Goal: Transaction & Acquisition: Purchase product/service

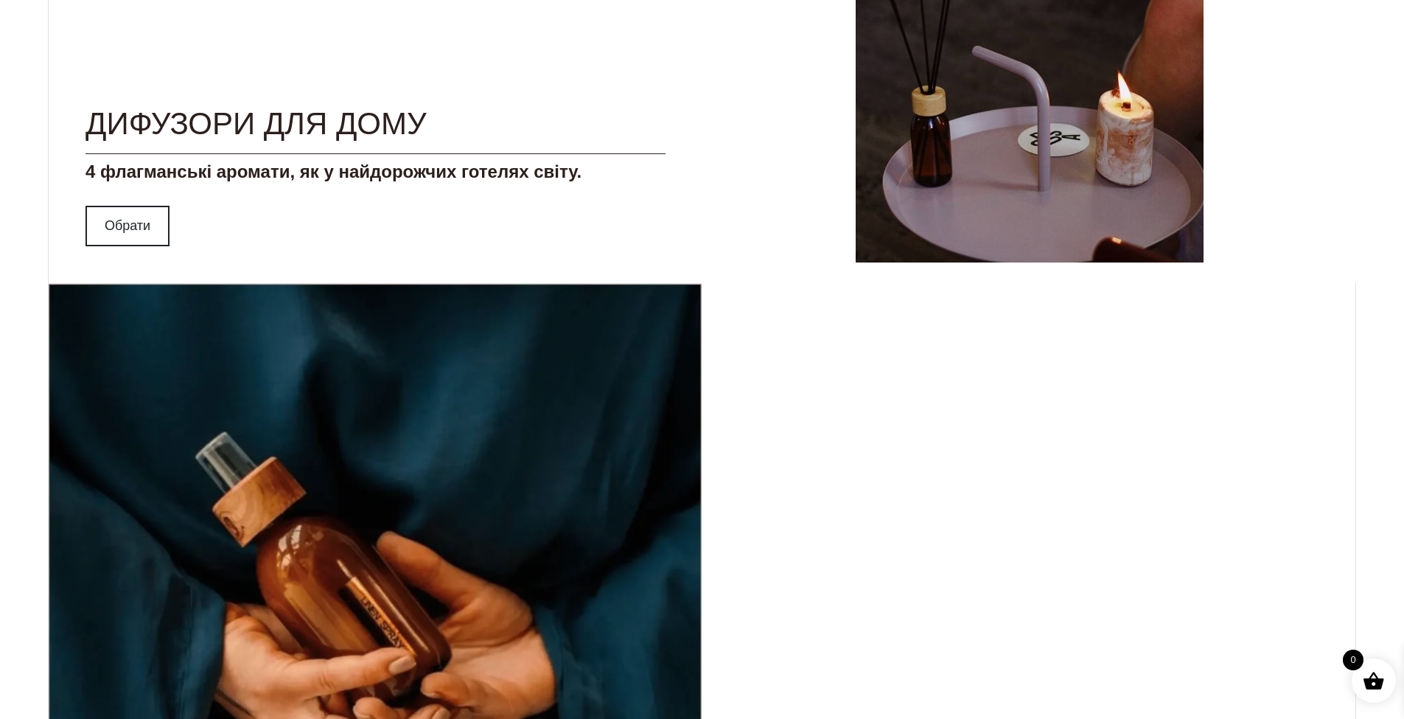
scroll to position [1991, 0]
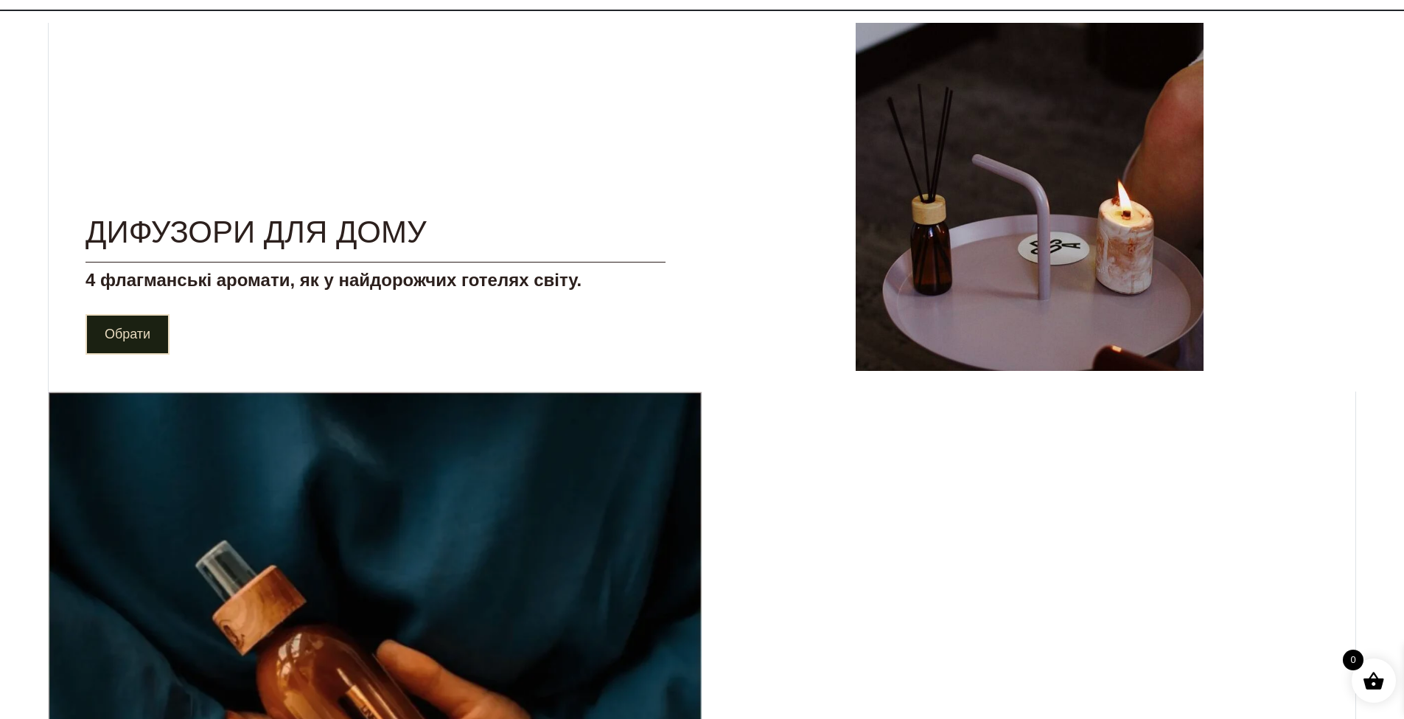
click at [90, 331] on link "Обрати" at bounding box center [128, 334] width 84 height 41
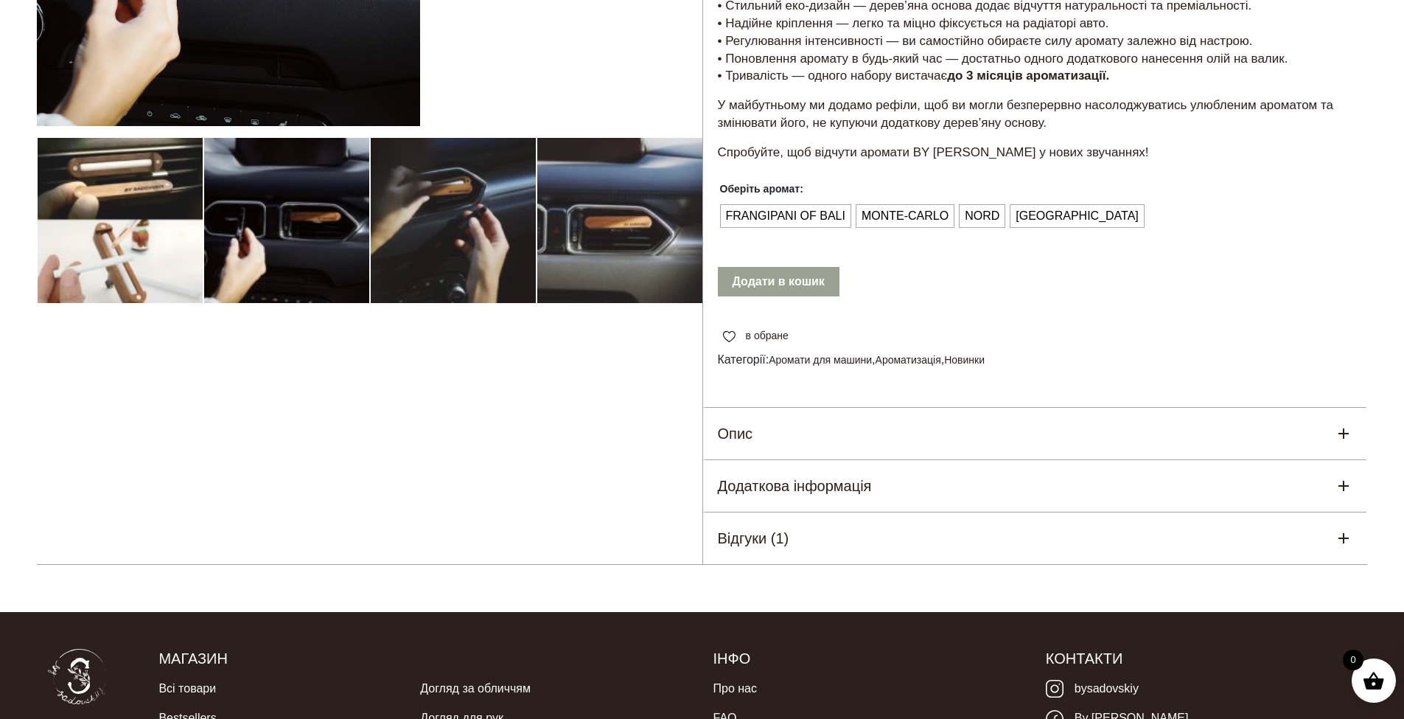
scroll to position [295, 0]
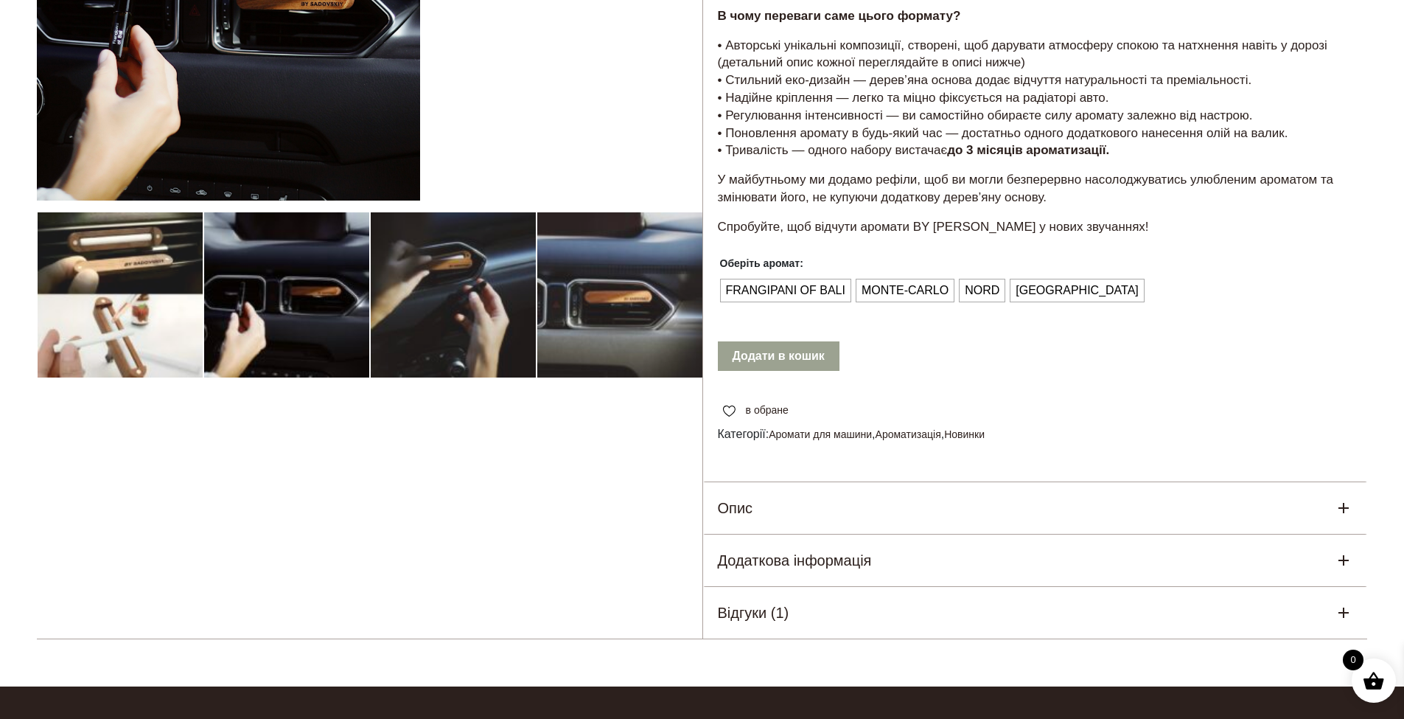
click at [934, 607] on div "Відгуки (1)" at bounding box center [1035, 613] width 665 height 52
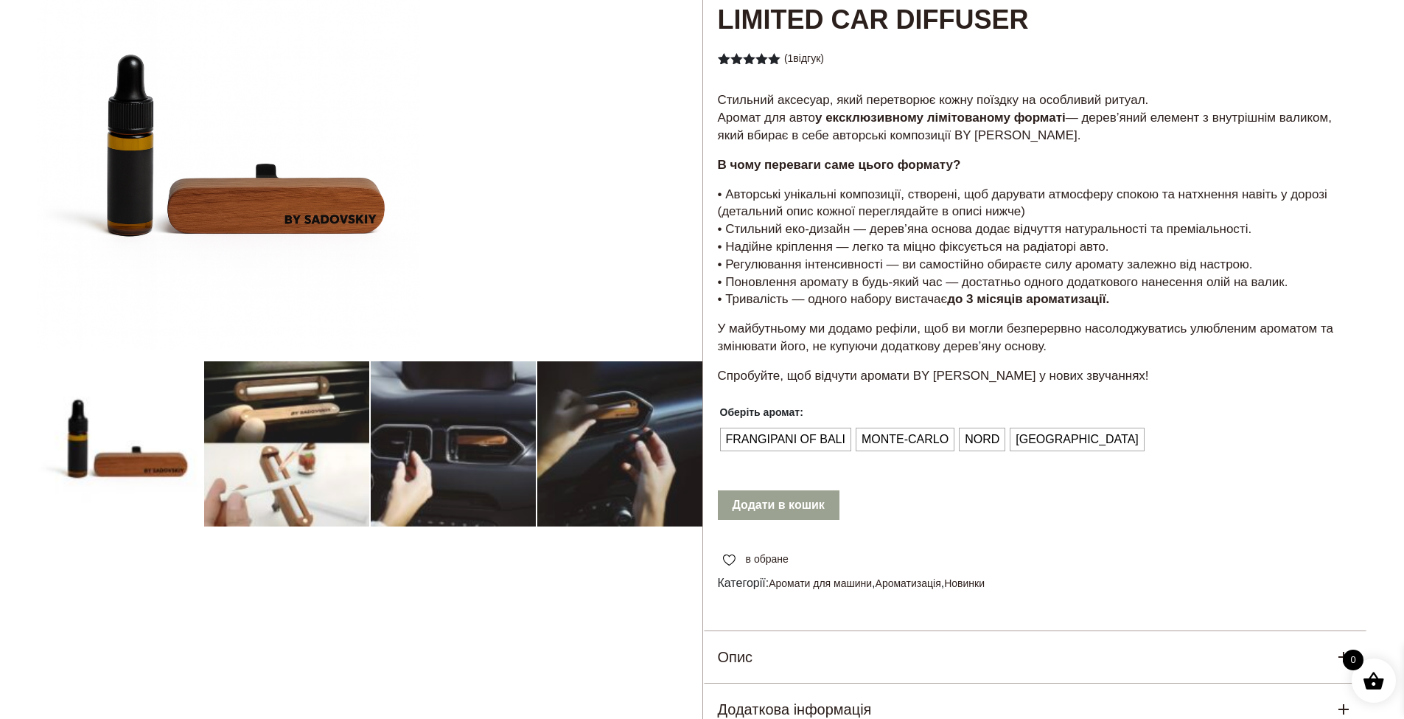
scroll to position [147, 0]
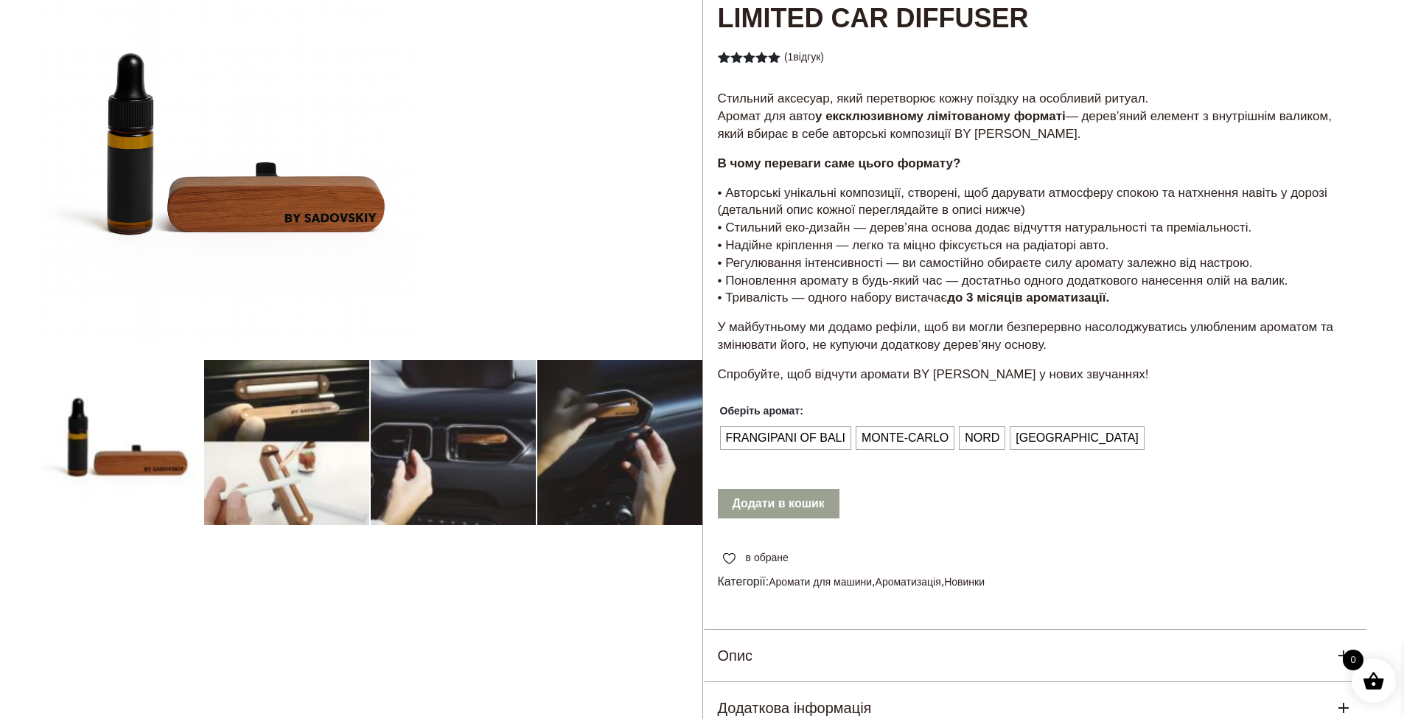
click at [439, 453] on div at bounding box center [370, 728] width 666 height 1526
click at [621, 448] on div at bounding box center [370, 728] width 666 height 1526
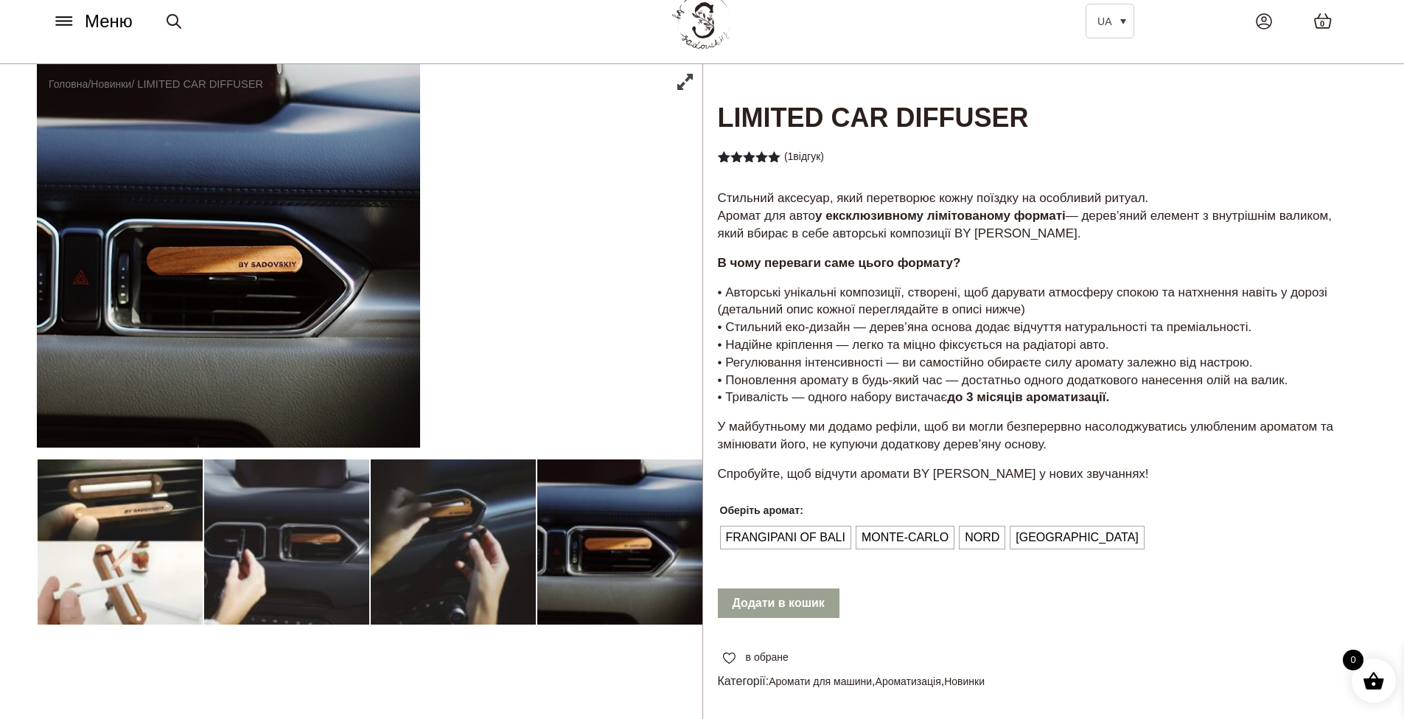
scroll to position [74, 0]
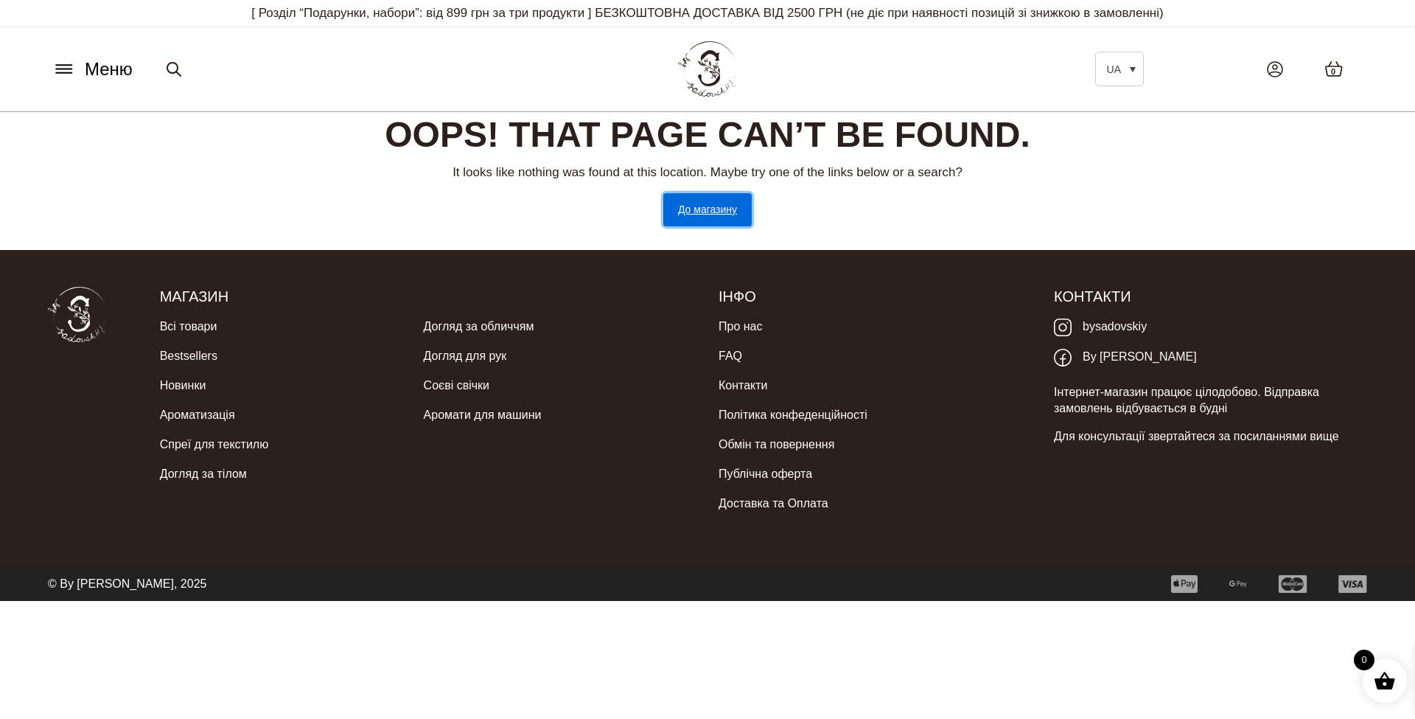
click at [722, 217] on link "До магазину" at bounding box center [708, 209] width 88 height 33
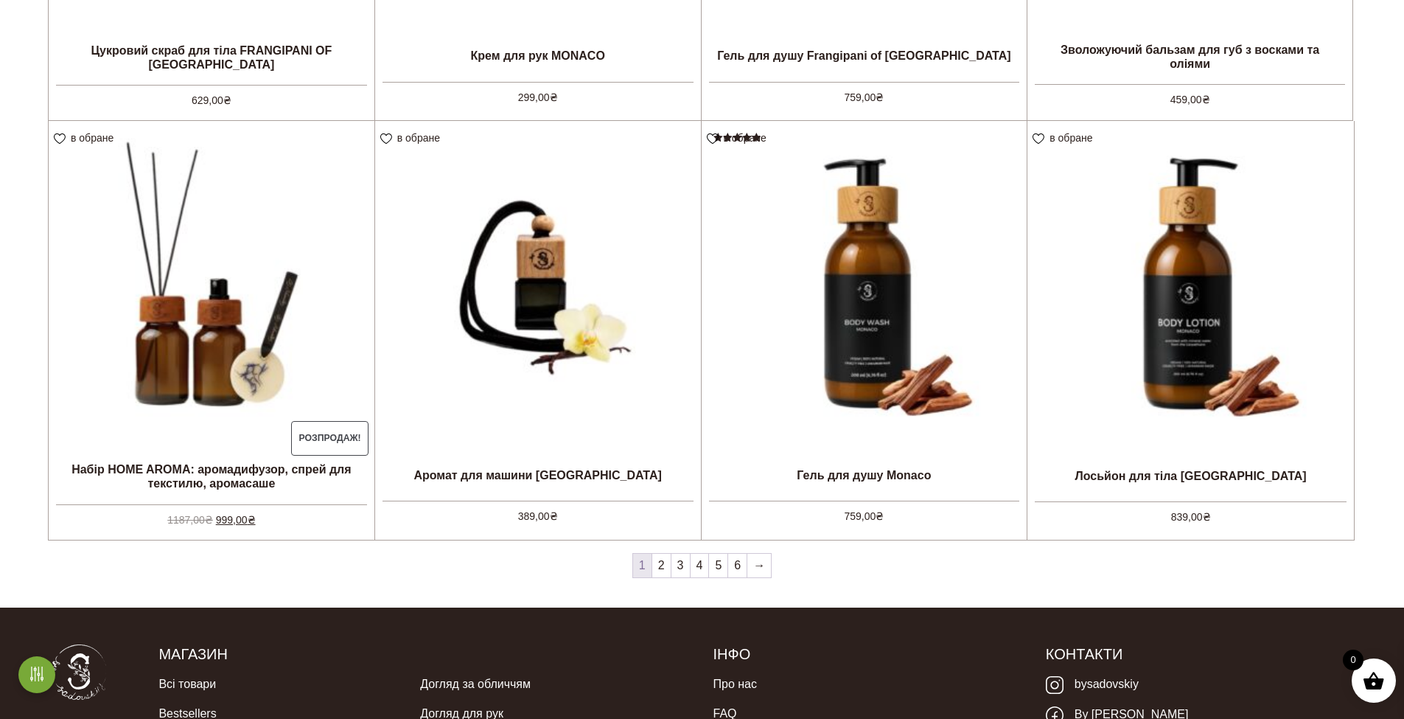
scroll to position [1401, 0]
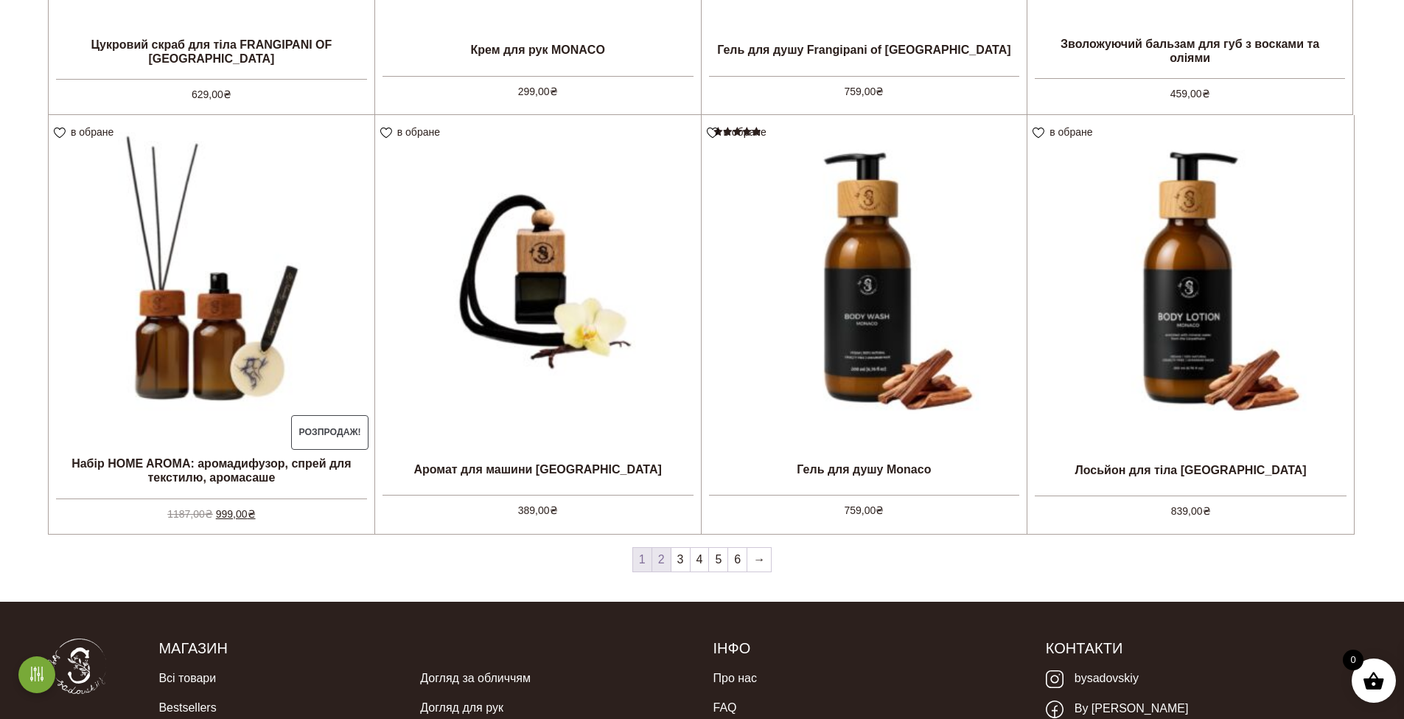
click at [666, 561] on link "2" at bounding box center [661, 560] width 18 height 24
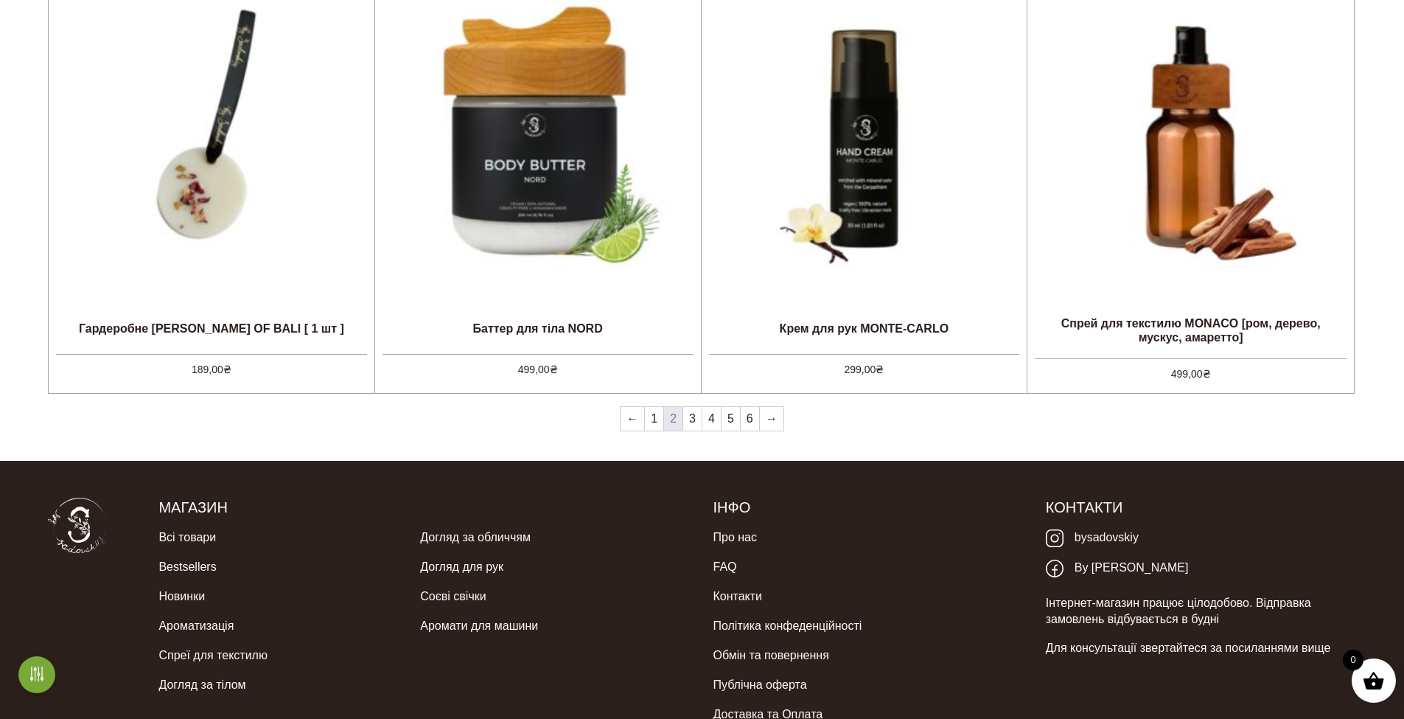
scroll to position [1548, 0]
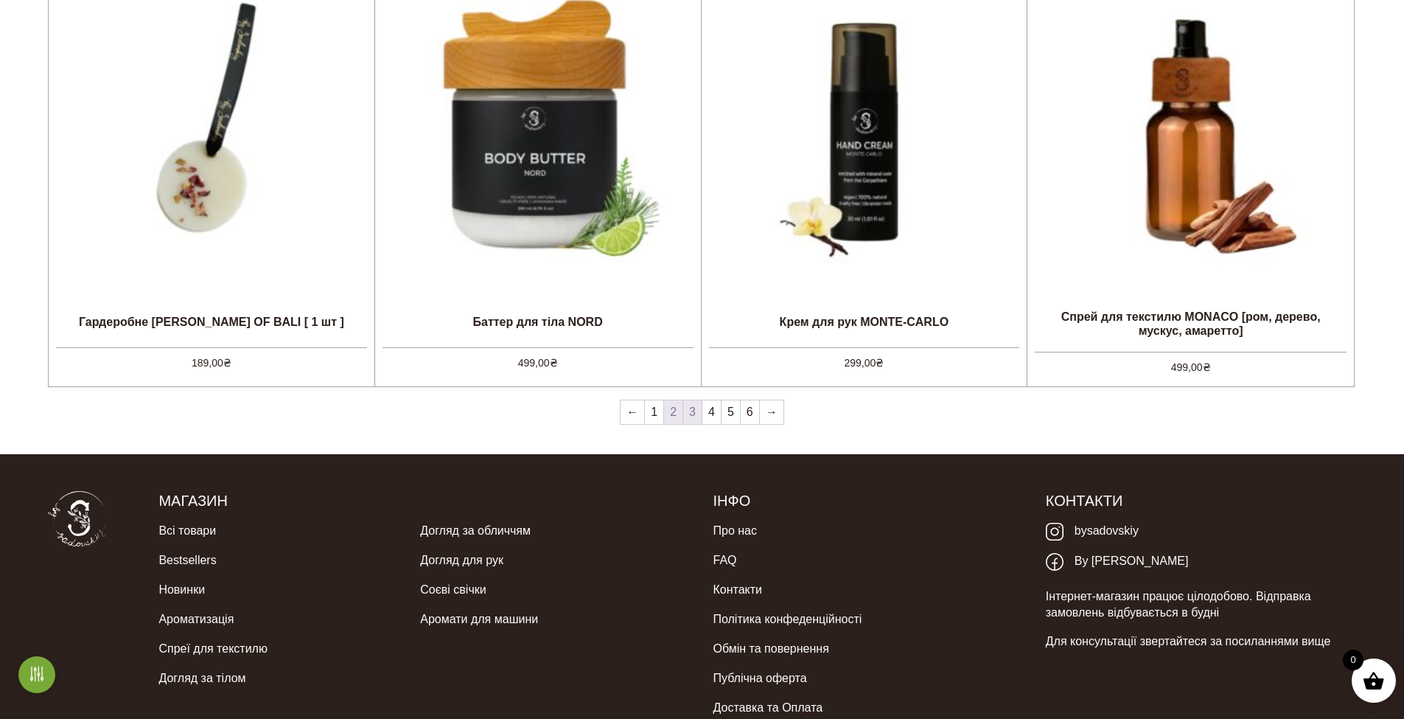
click at [688, 414] on link "3" at bounding box center [692, 412] width 18 height 24
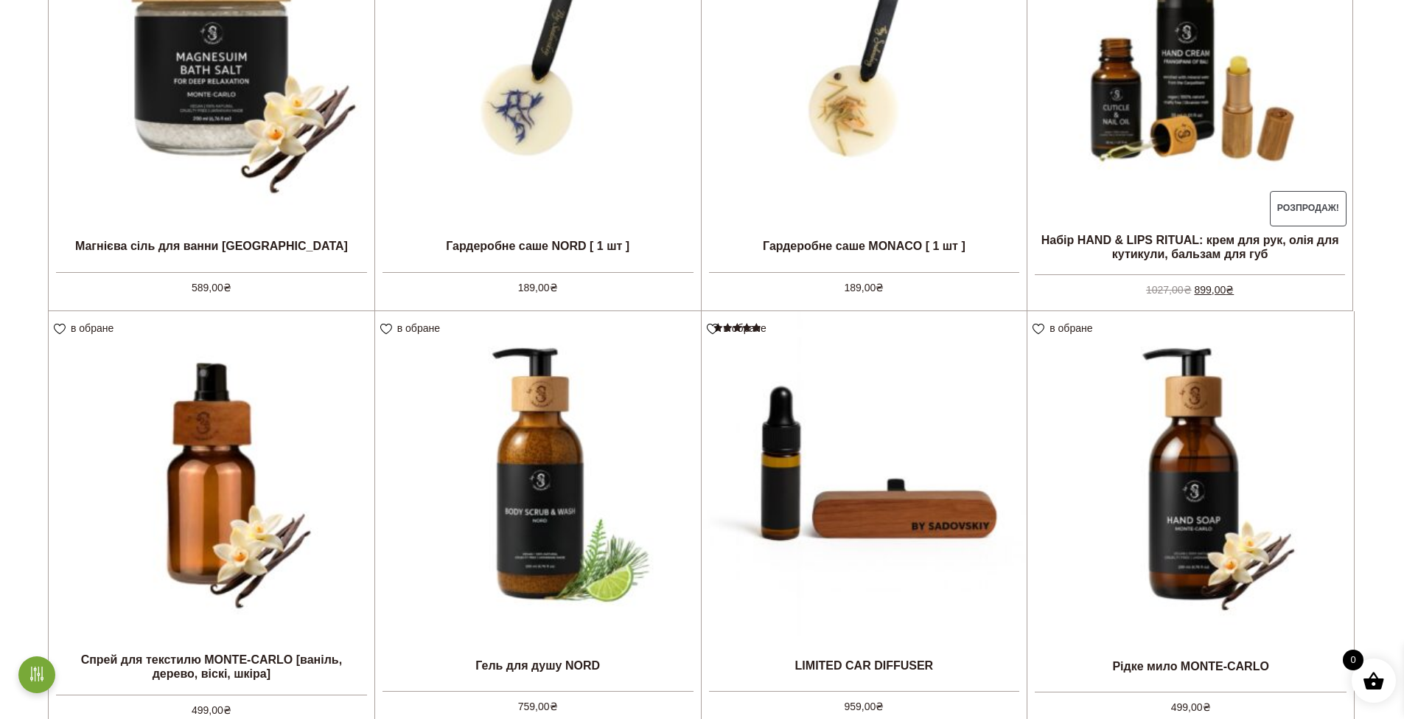
scroll to position [1401, 0]
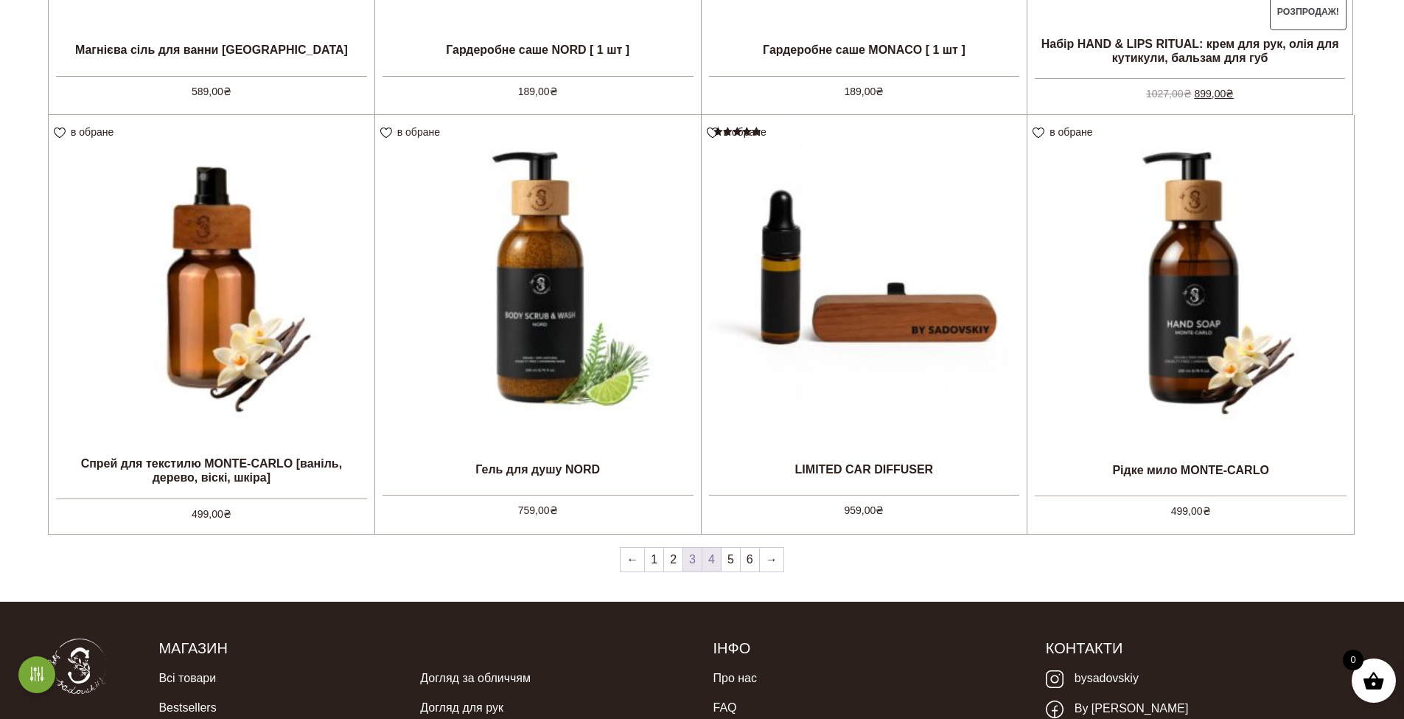
click at [711, 559] on link "4" at bounding box center [712, 560] width 18 height 24
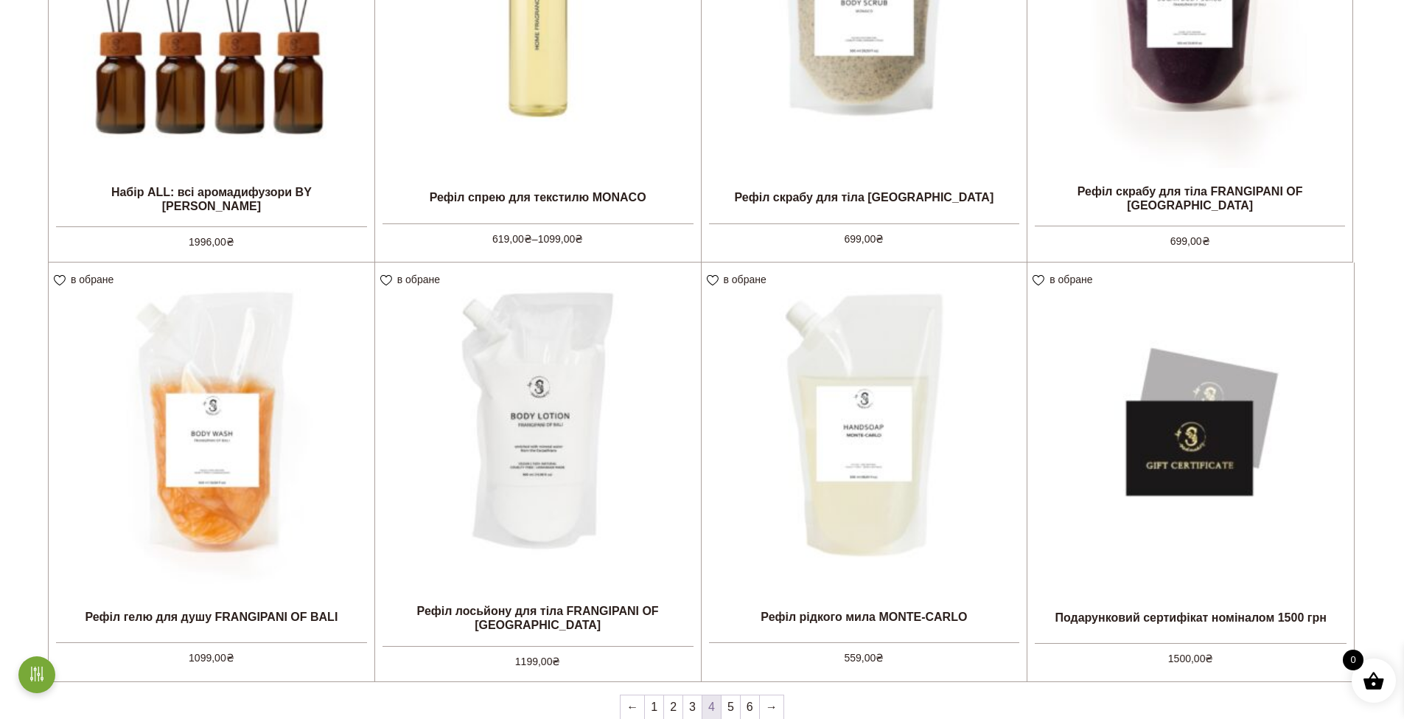
scroll to position [1635, 0]
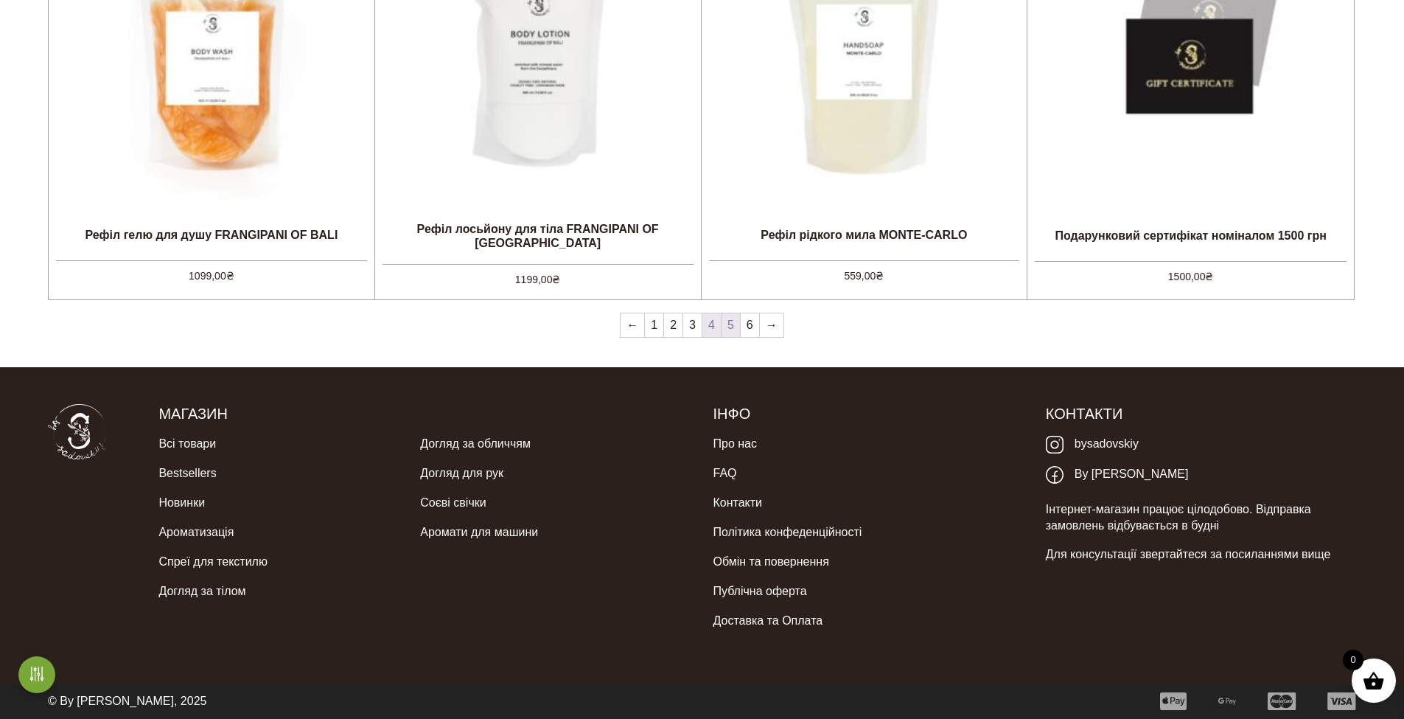
click at [735, 324] on link "5" at bounding box center [731, 325] width 18 height 24
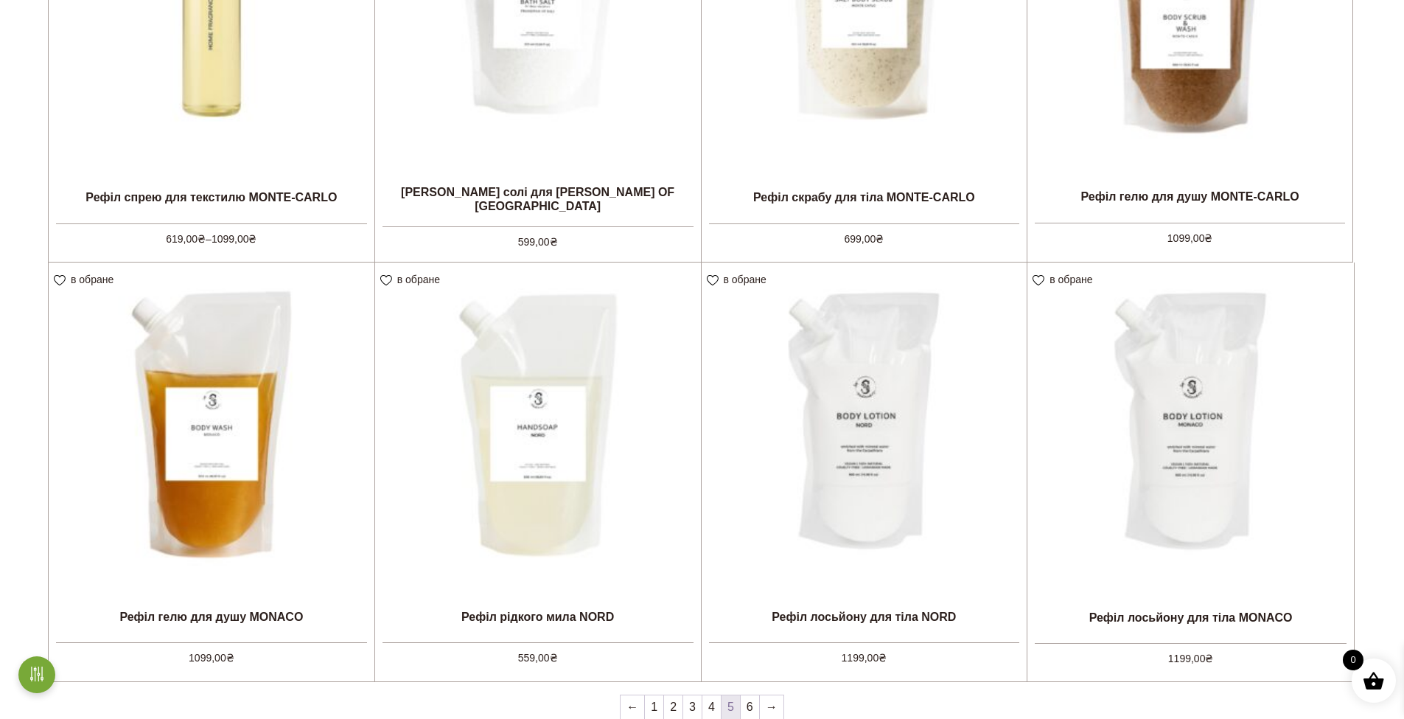
scroll to position [1635, 0]
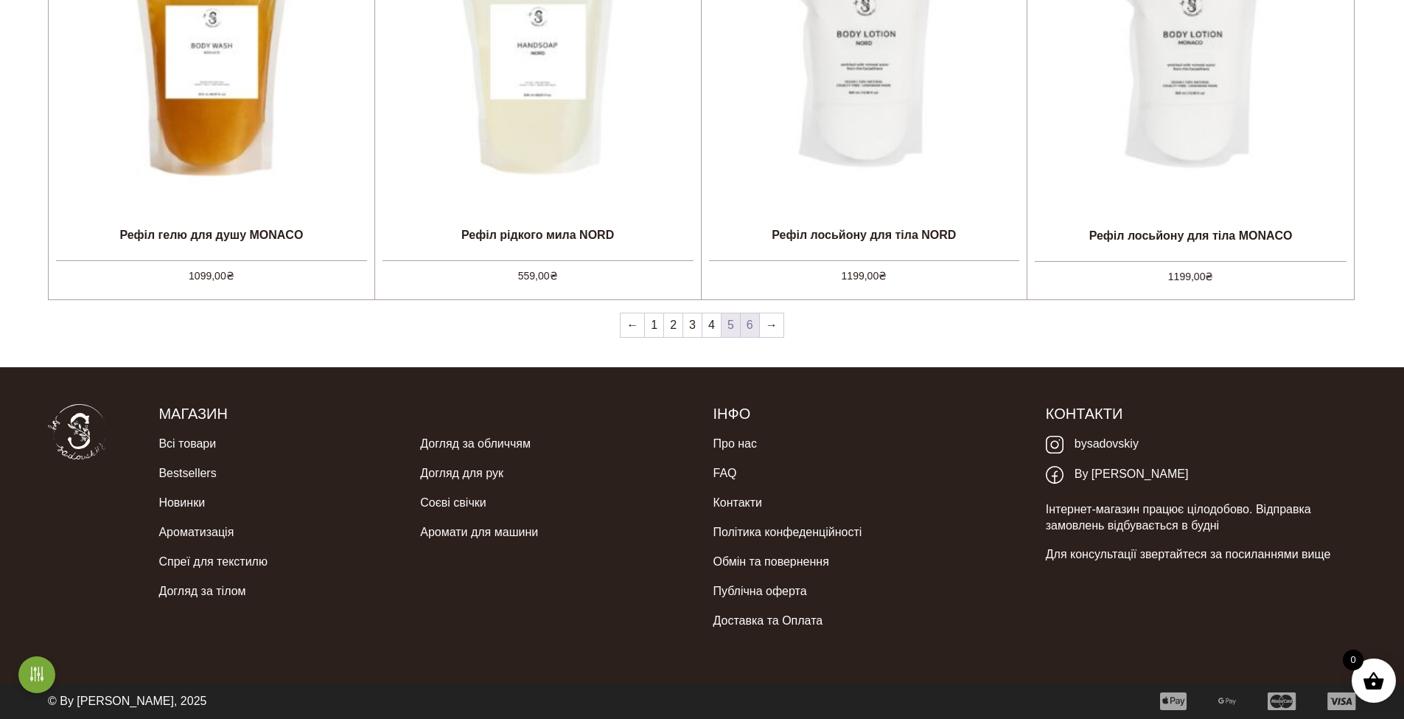
click at [743, 328] on link "6" at bounding box center [750, 325] width 18 height 24
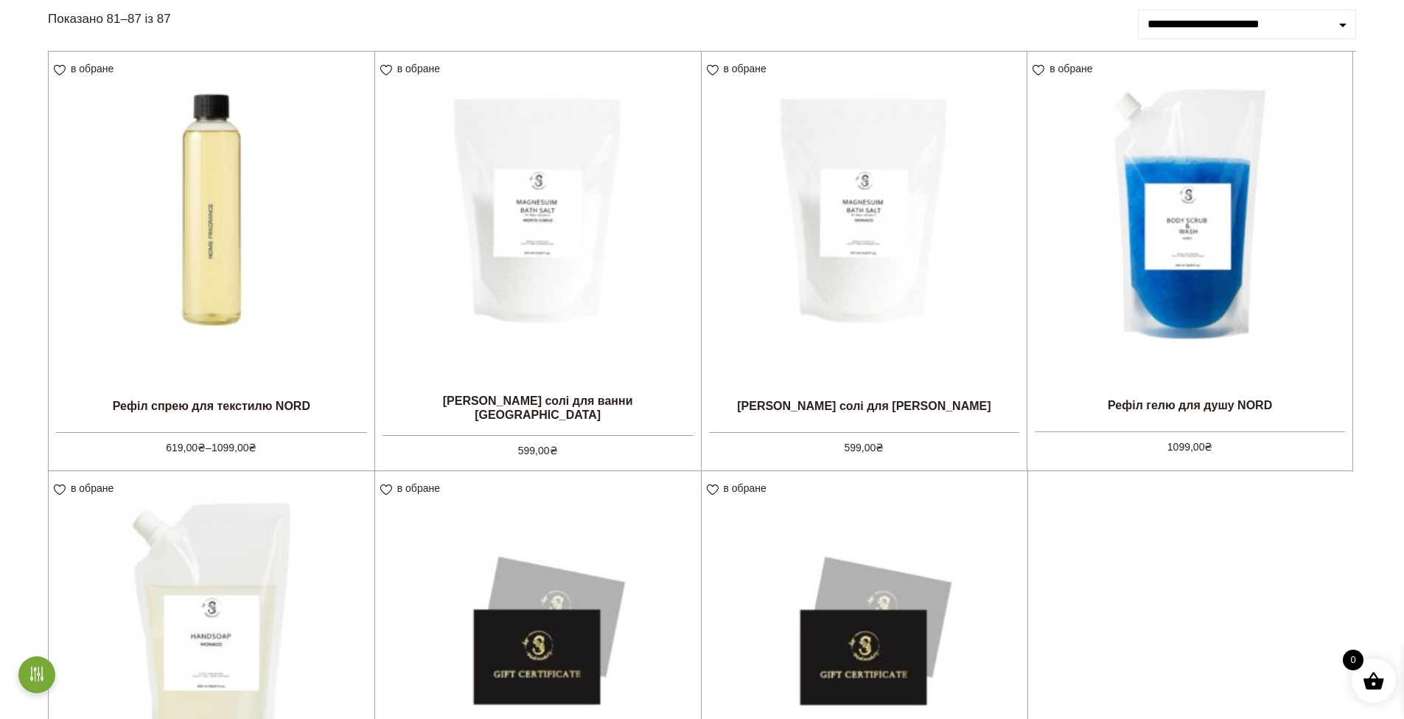
scroll to position [516, 0]
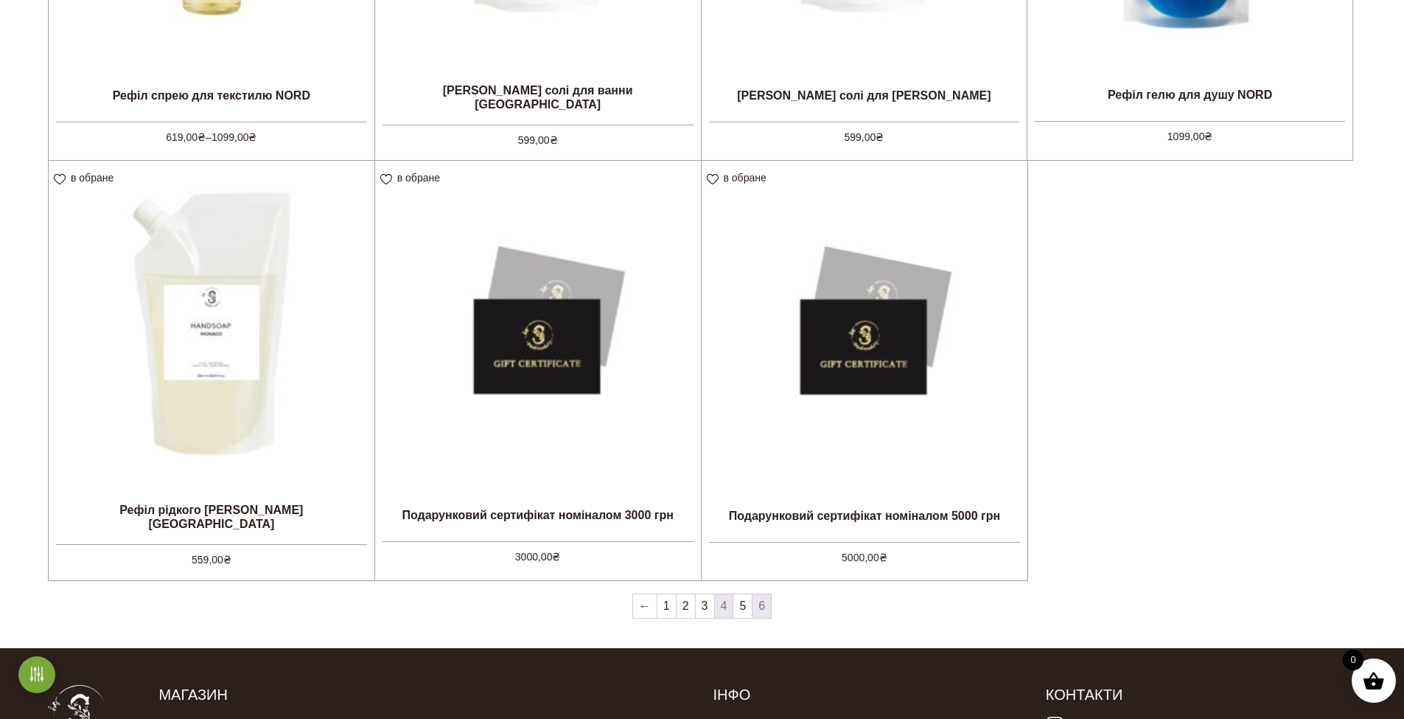
click at [728, 608] on link "4" at bounding box center [724, 606] width 18 height 24
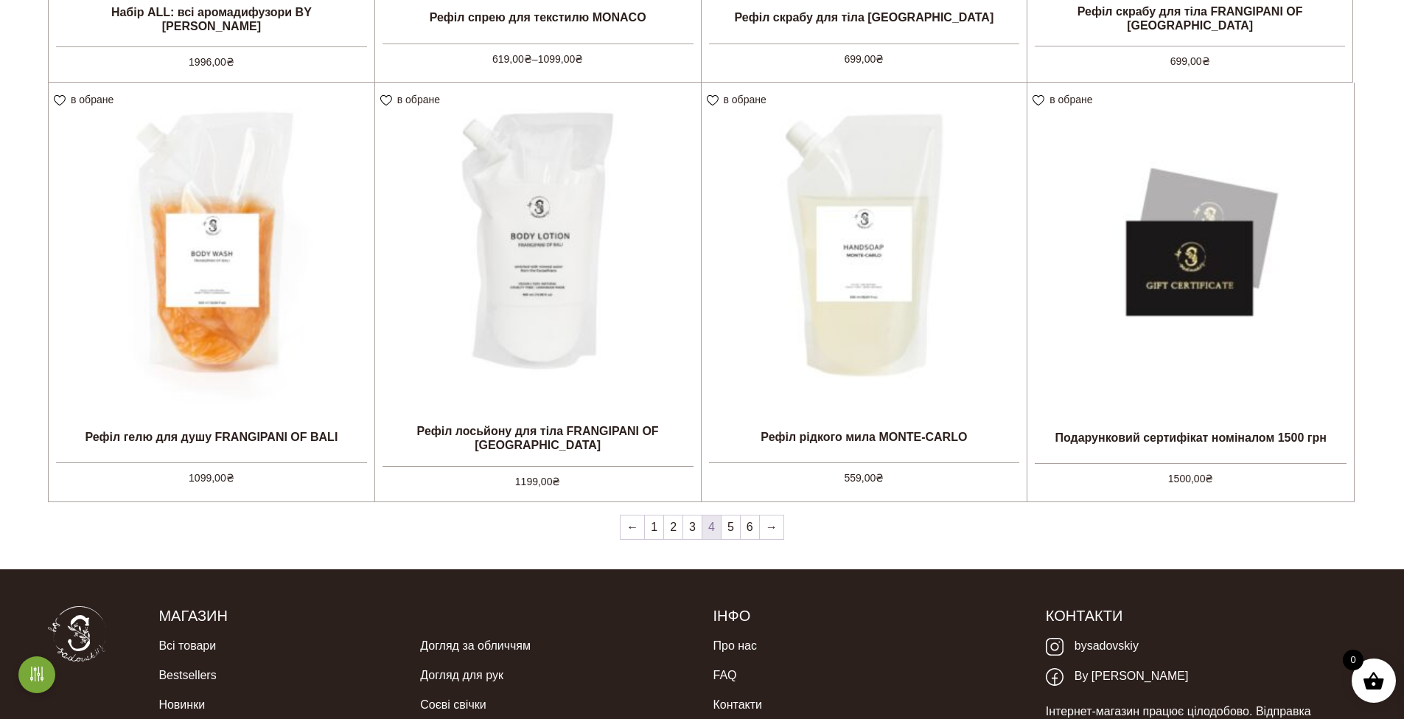
scroll to position [1622, 0]
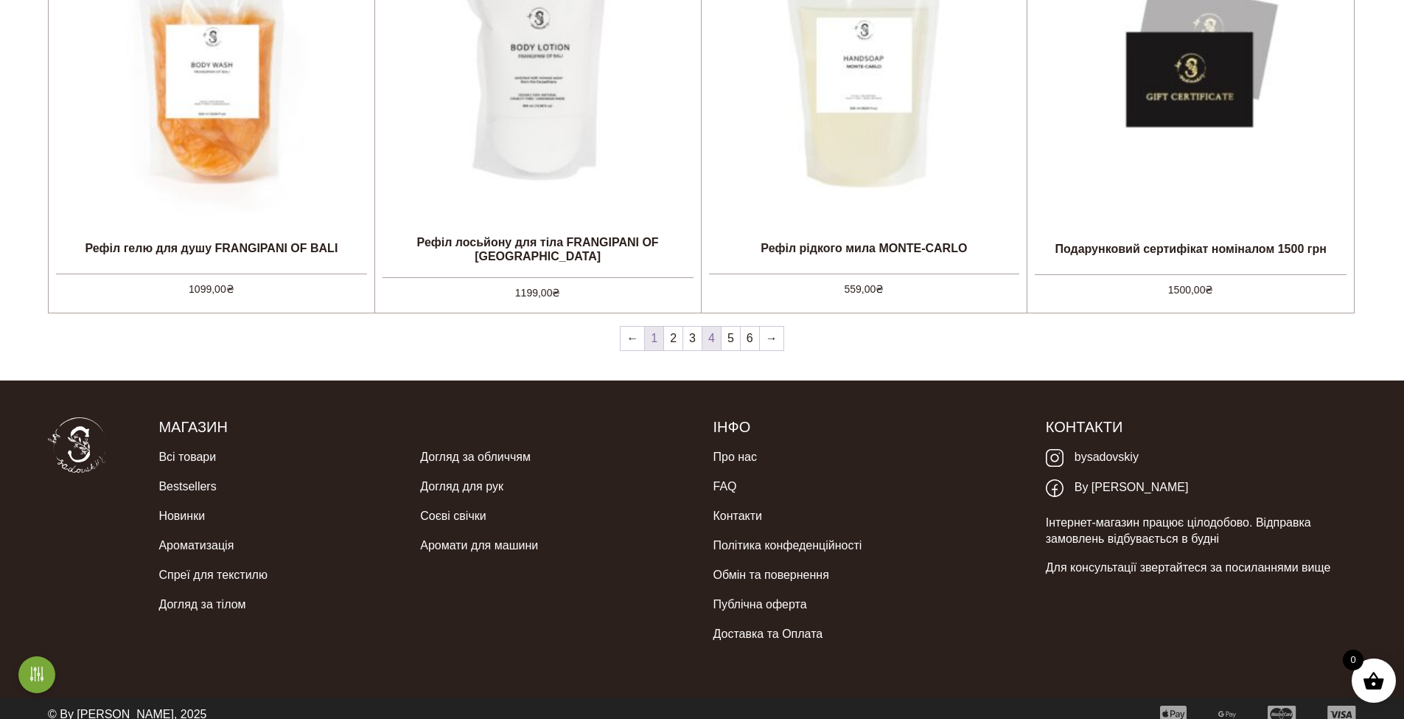
click at [655, 330] on link "1" at bounding box center [654, 339] width 18 height 24
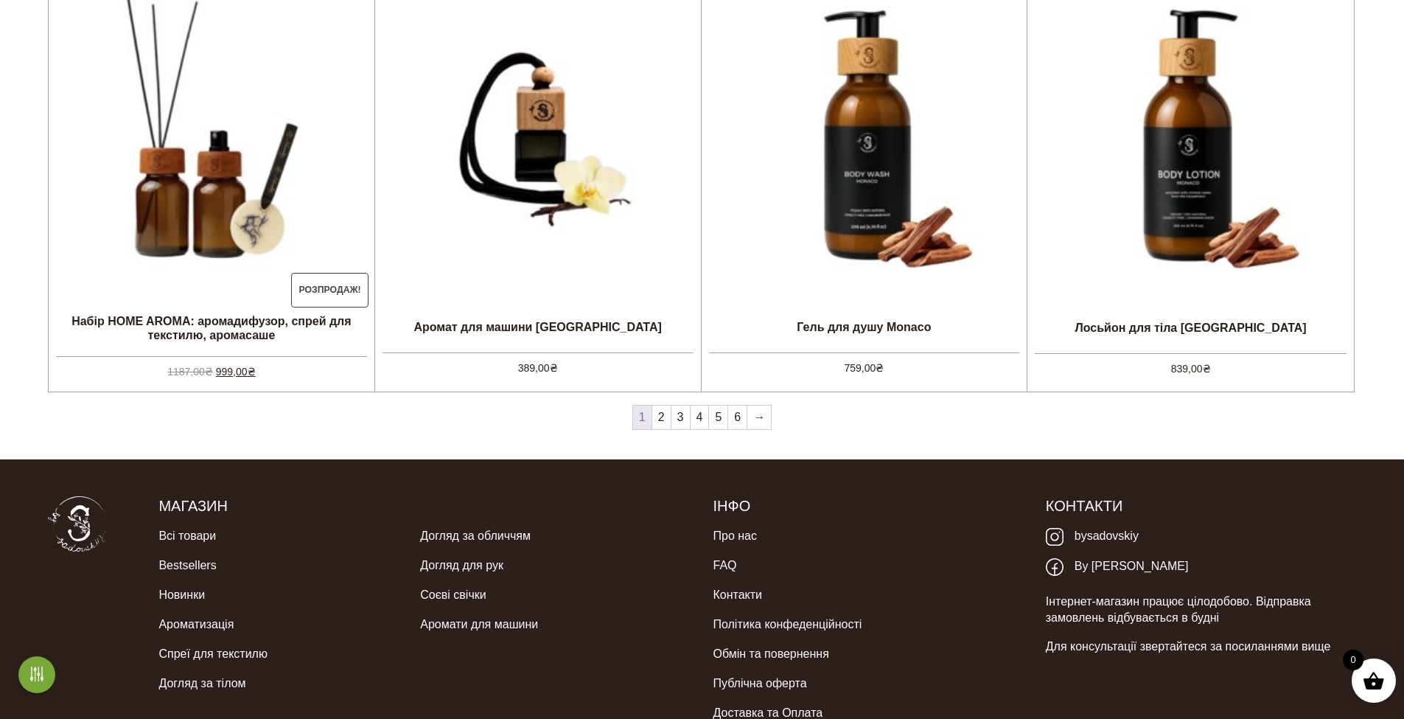
scroll to position [1548, 0]
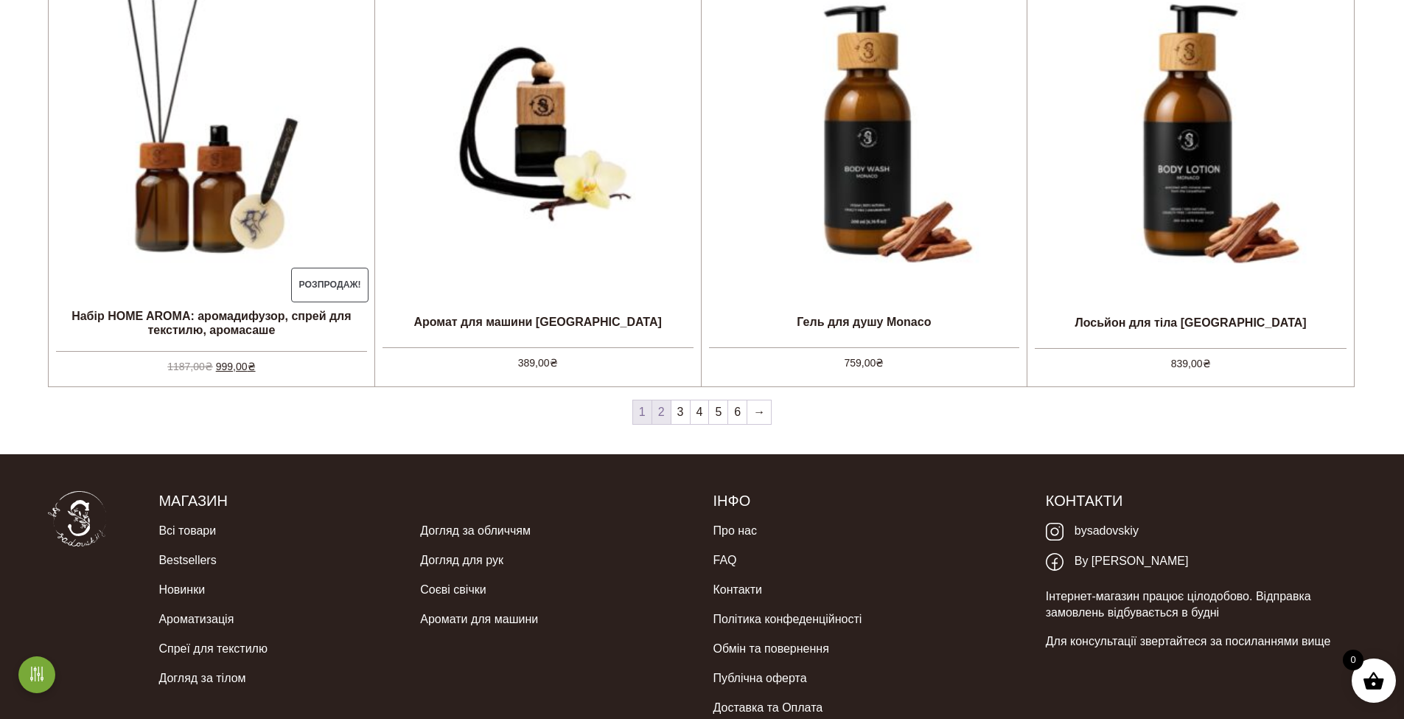
click at [664, 416] on link "2" at bounding box center [661, 412] width 18 height 24
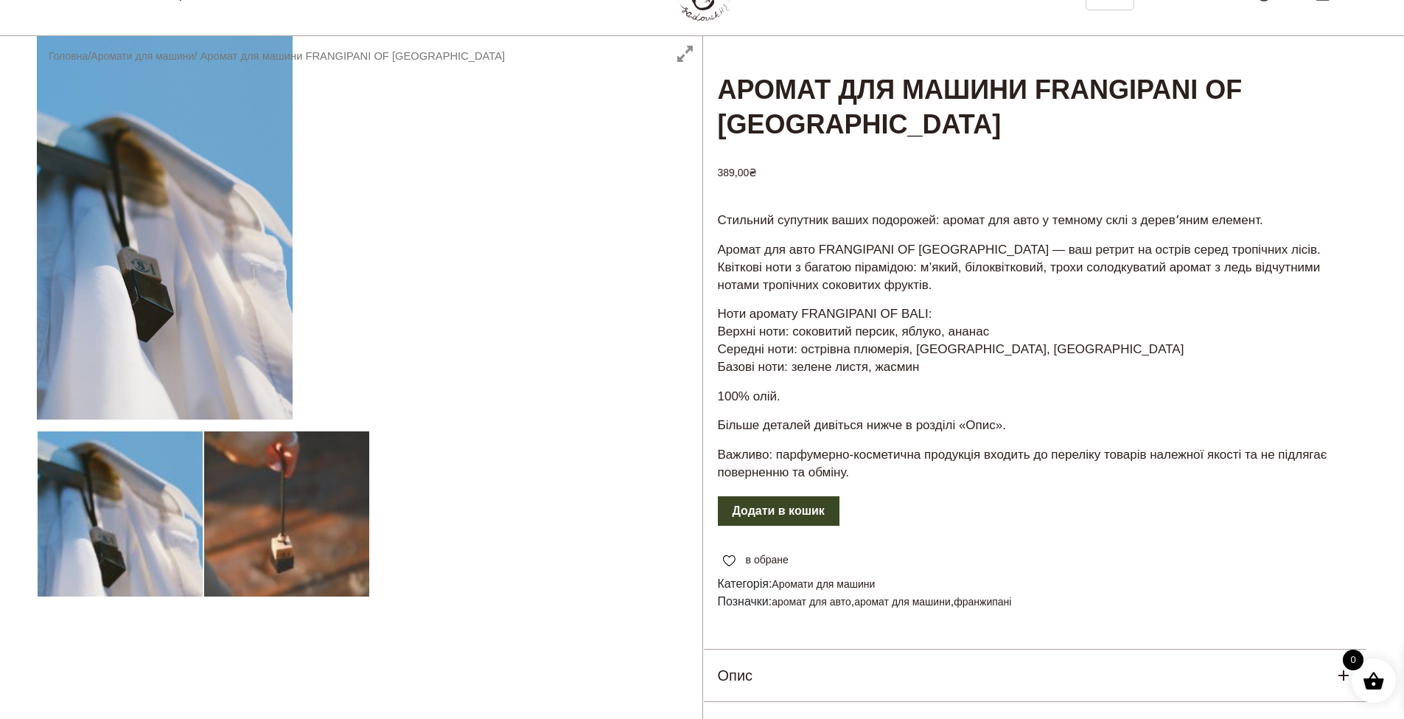
scroll to position [74, 0]
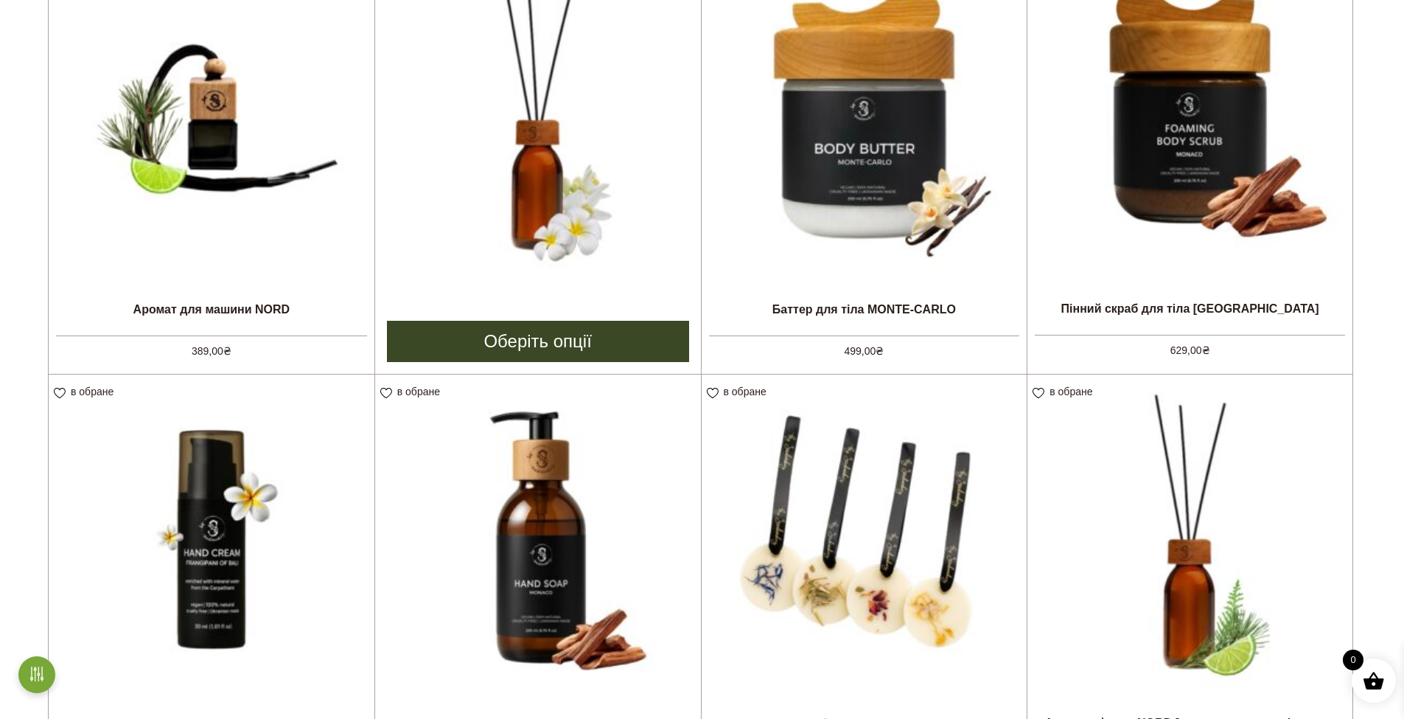
scroll to position [369, 0]
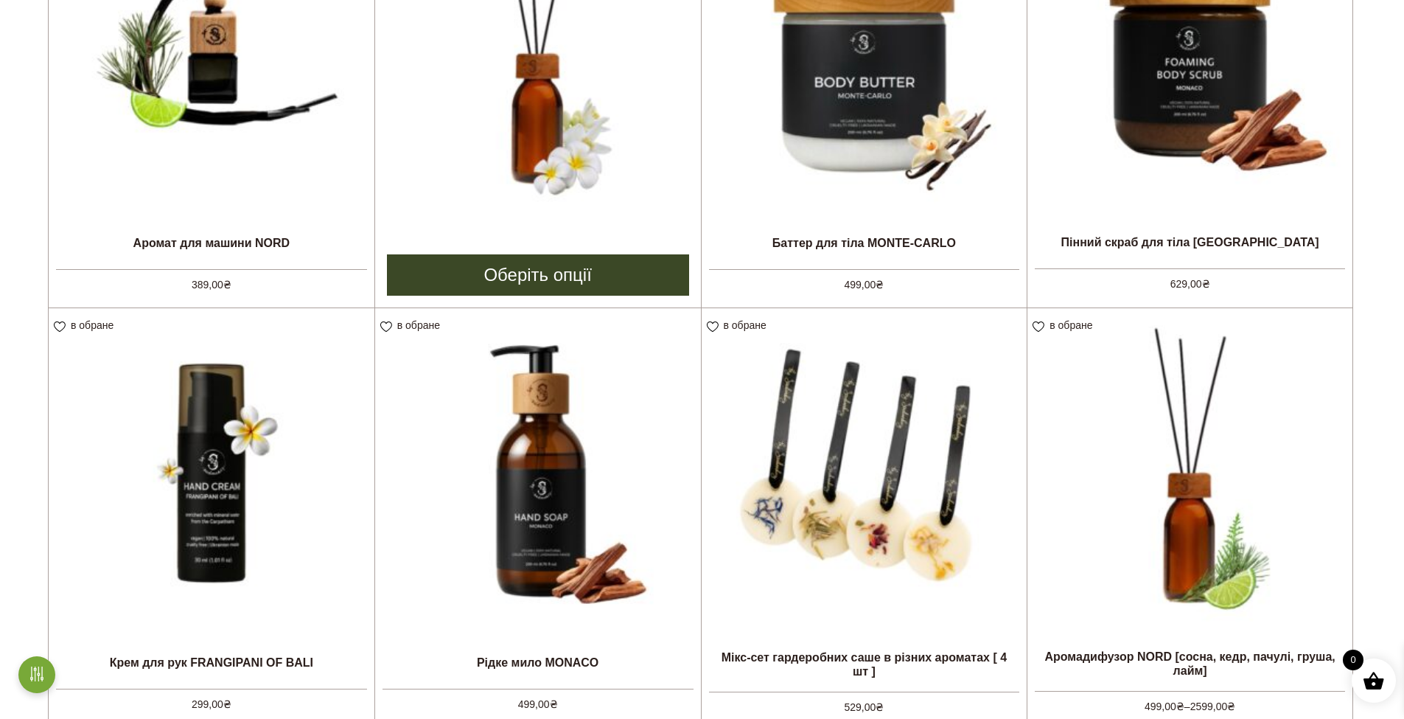
click at [574, 154] on img at bounding box center [538, 52] width 326 height 326
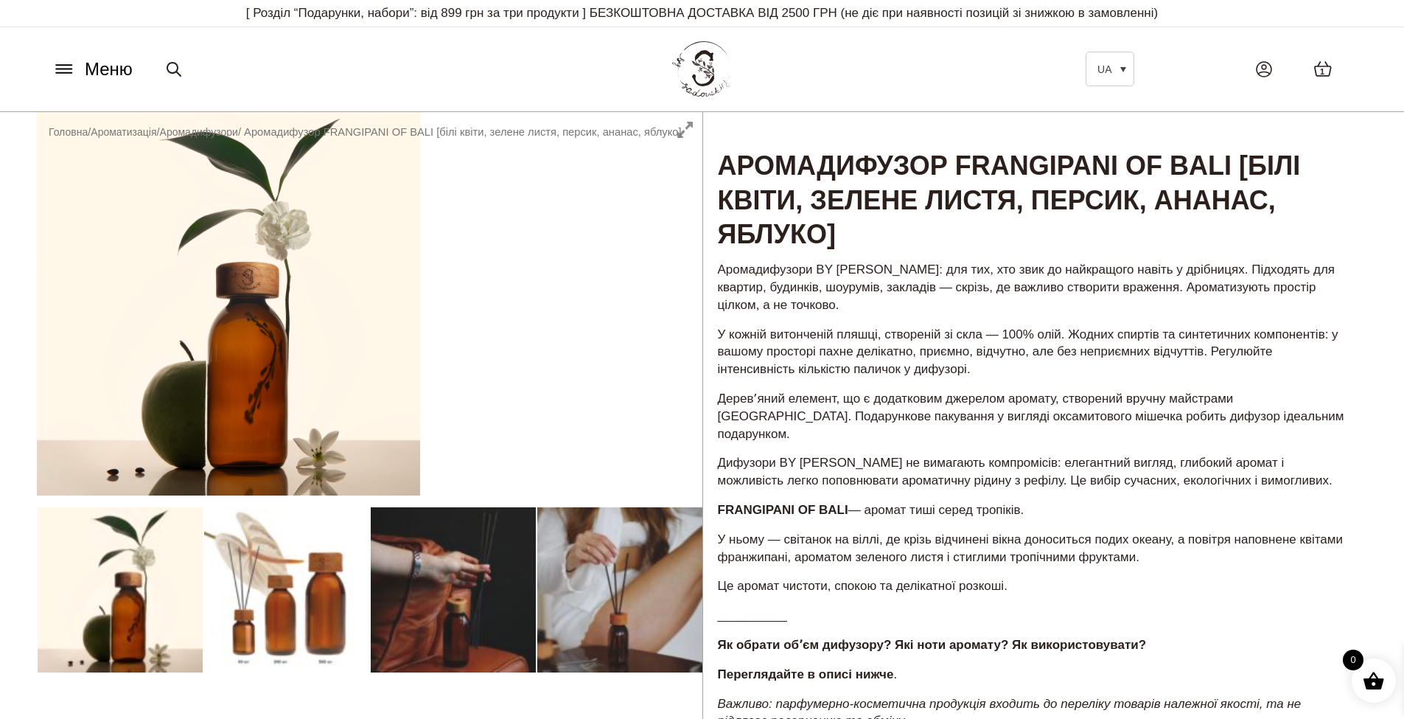
scroll to position [369, 0]
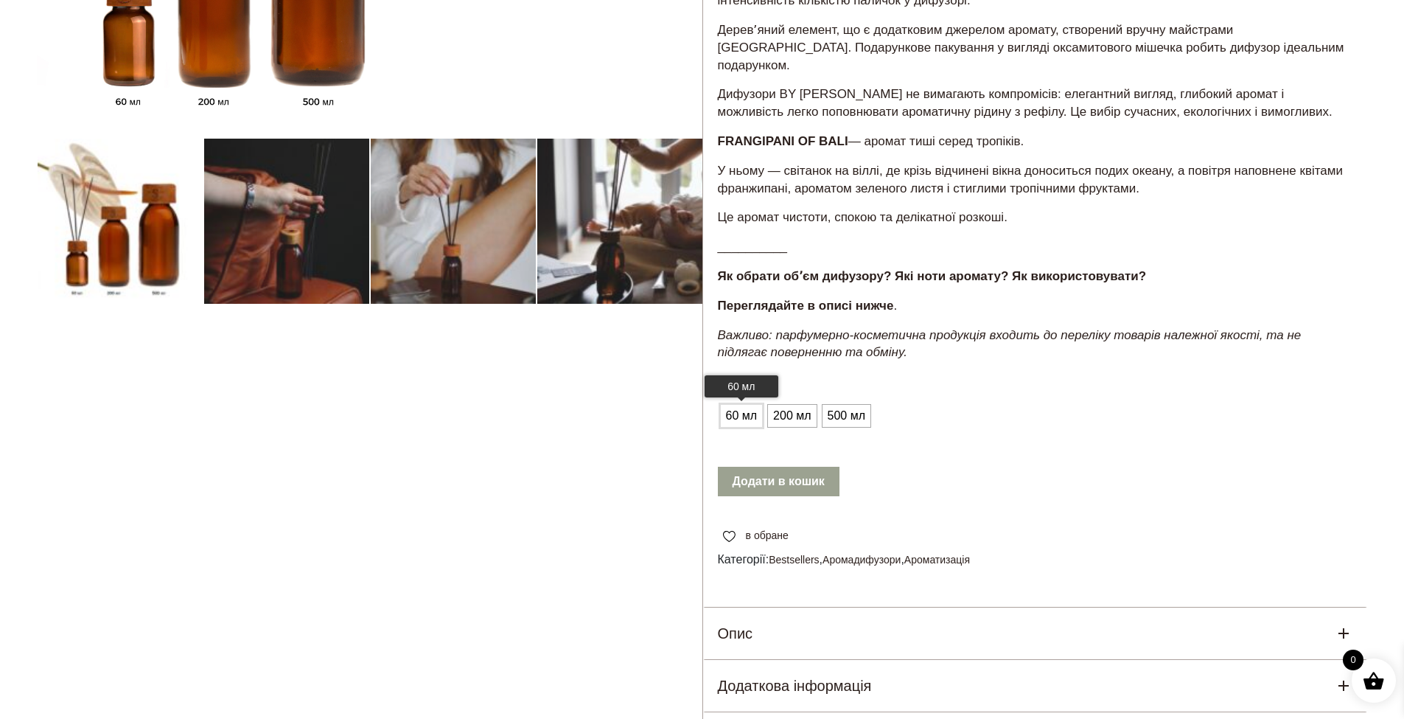
click at [751, 404] on span "60 мл" at bounding box center [741, 416] width 39 height 24
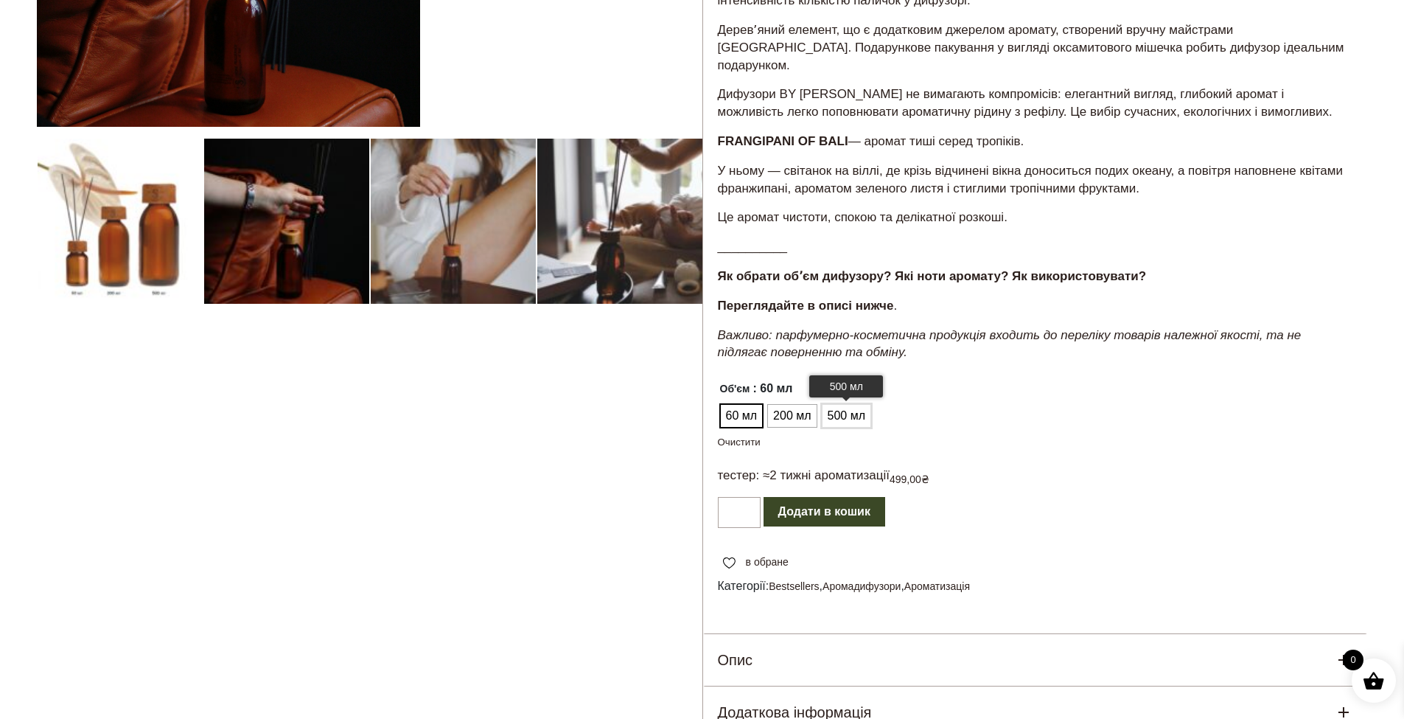
click at [854, 404] on span "500 мл" at bounding box center [846, 416] width 45 height 24
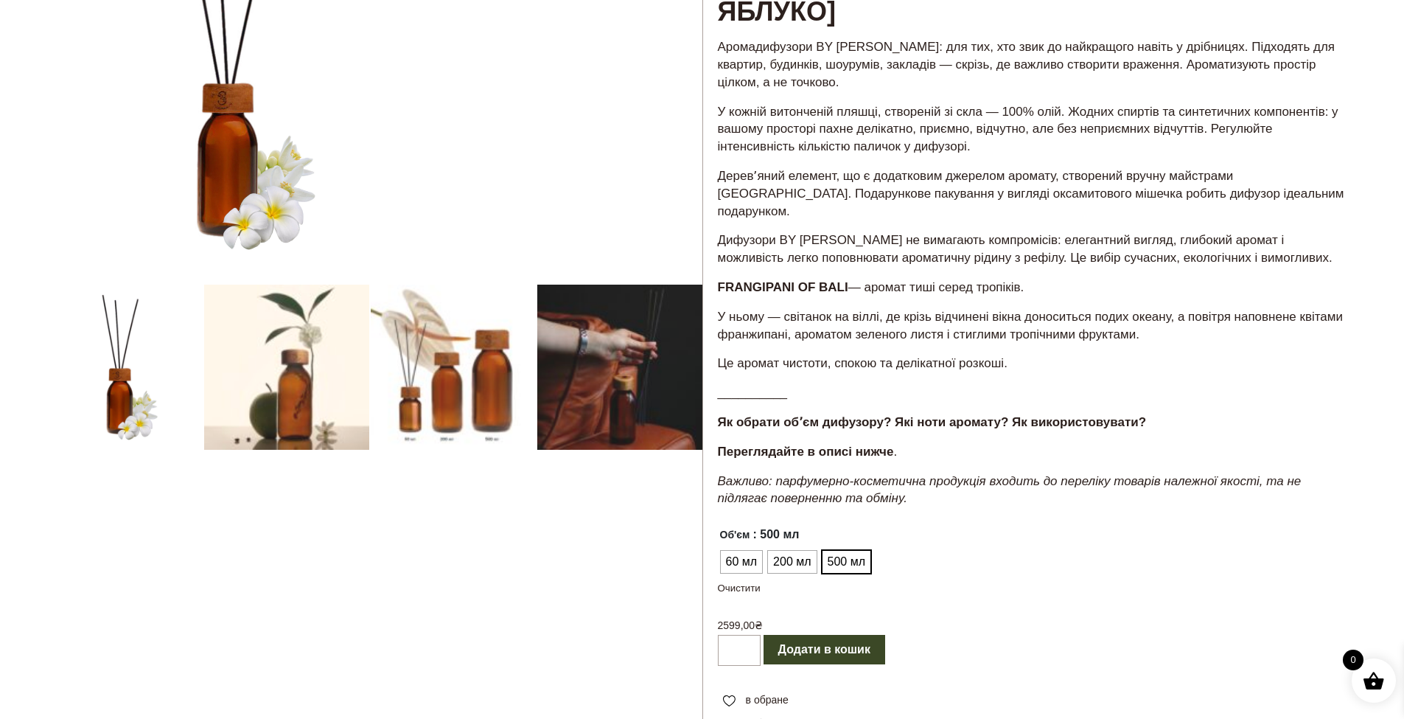
scroll to position [221, 0]
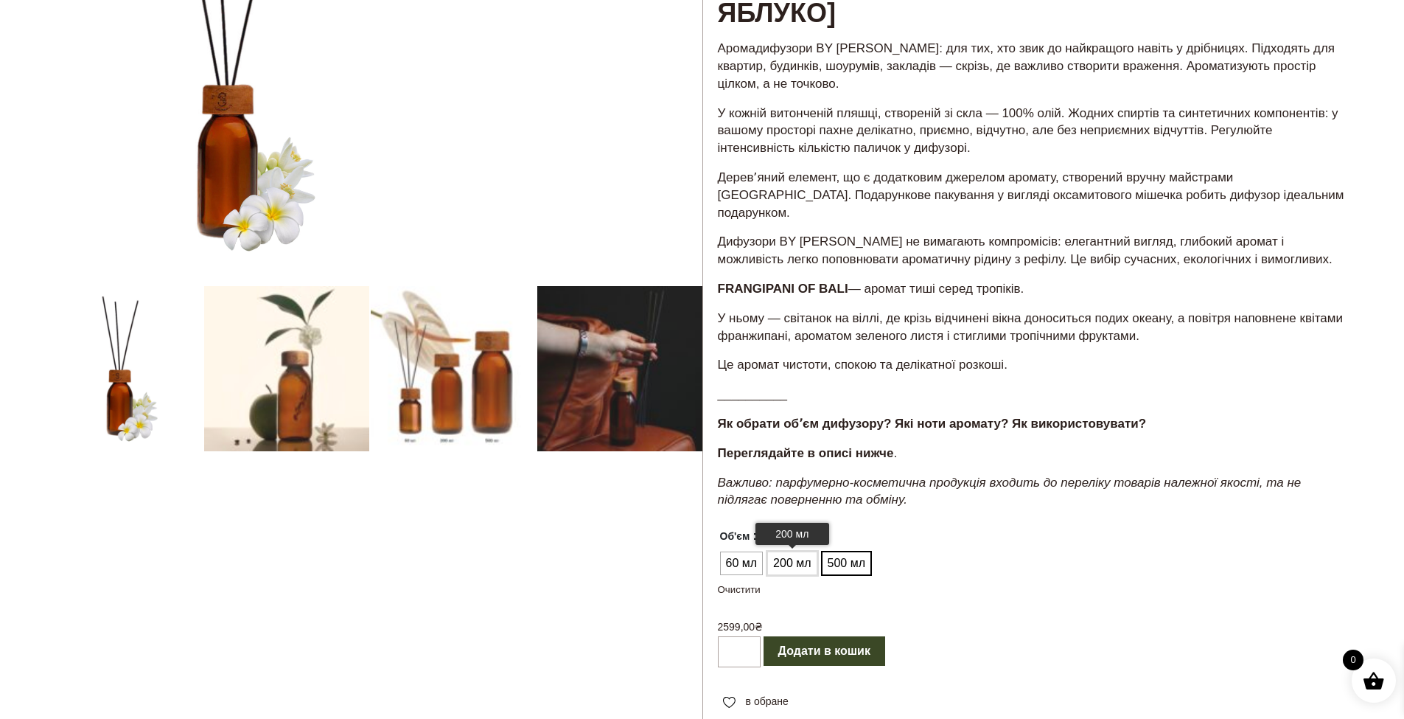
click at [787, 551] on span "200 мл" at bounding box center [792, 563] width 45 height 24
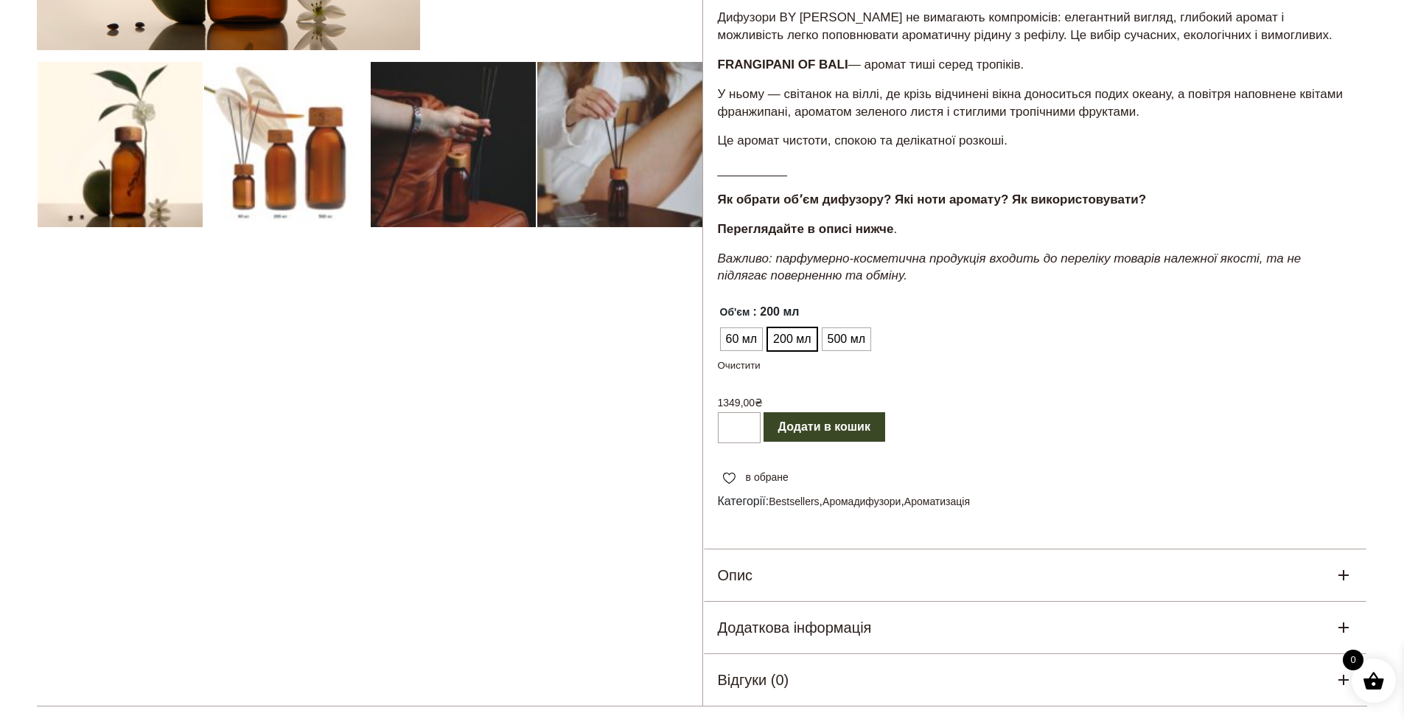
scroll to position [0, 0]
